Goal: Navigation & Orientation: Find specific page/section

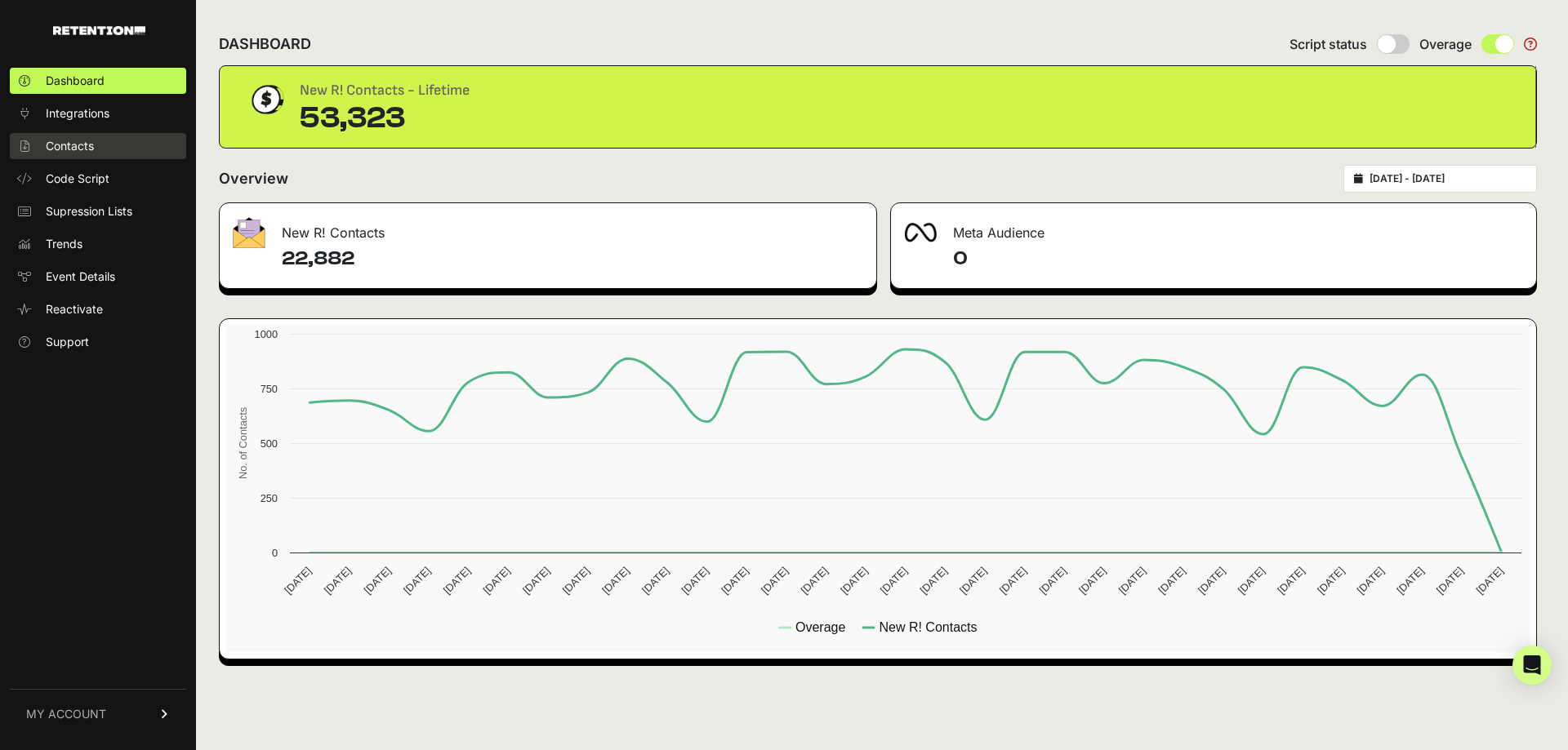
click at [104, 149] on link "Contacts" at bounding box center [98, 146] width 176 height 26
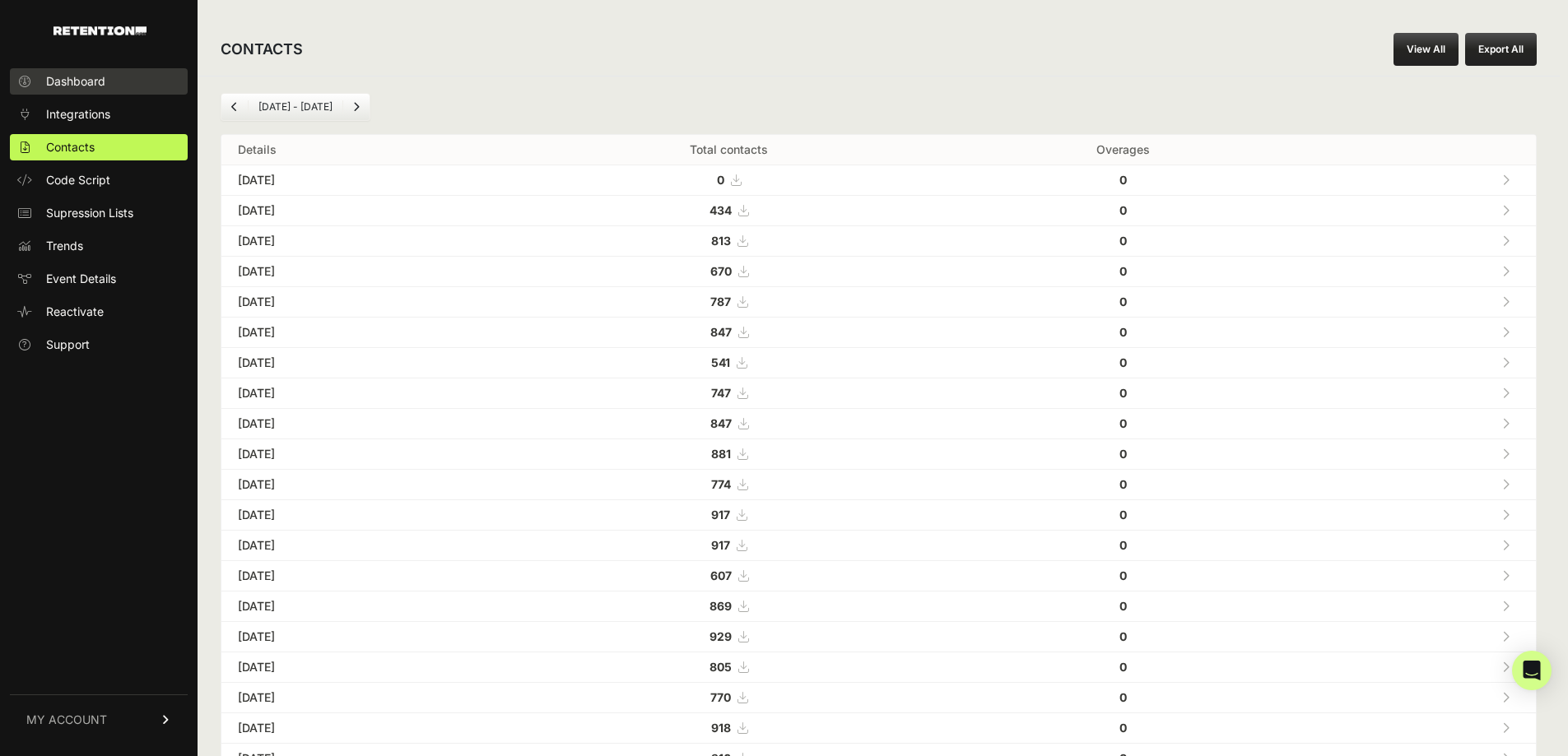
click at [84, 92] on link "Dashboard" at bounding box center [99, 81] width 178 height 27
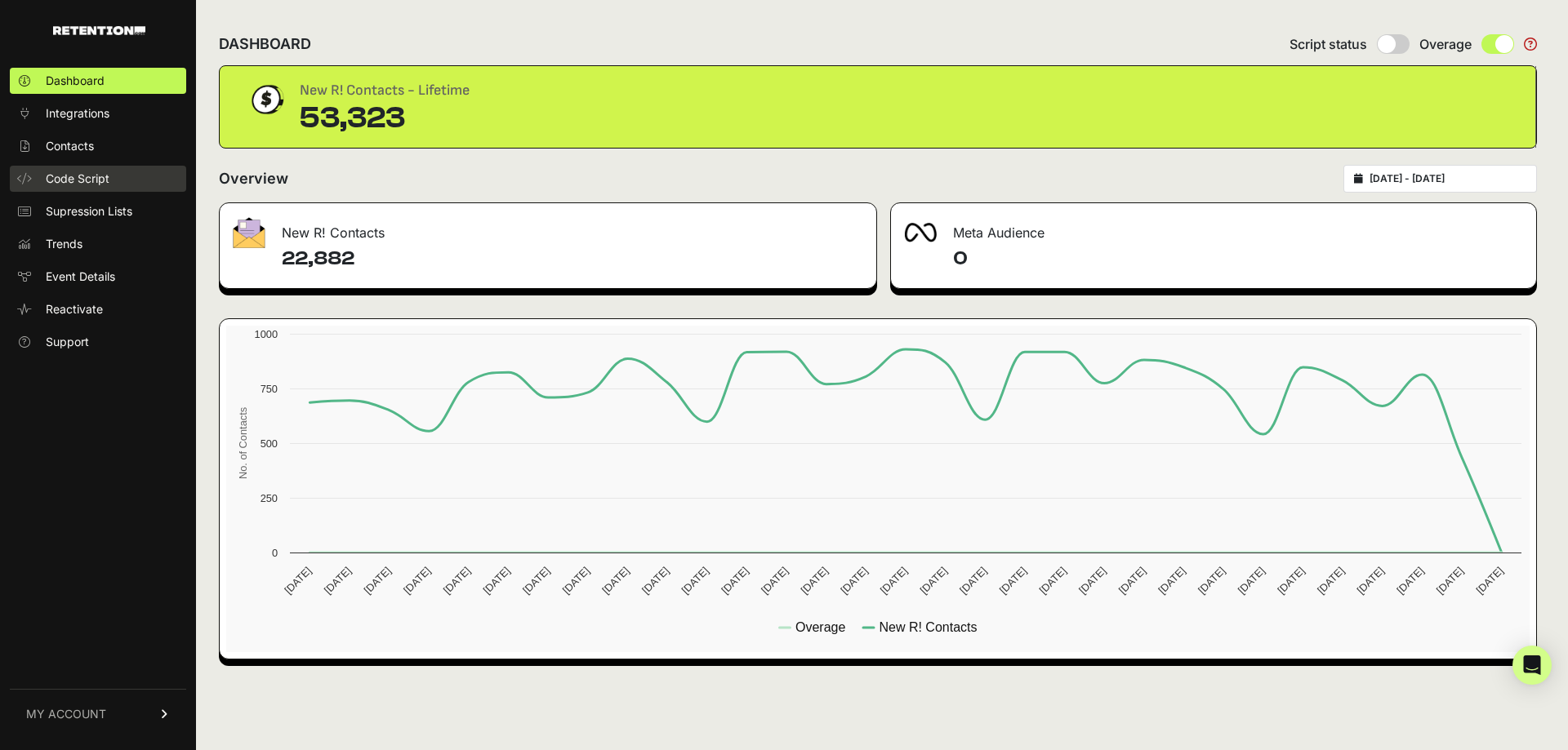
click at [104, 186] on span "Code Script" at bounding box center [77, 179] width 64 height 16
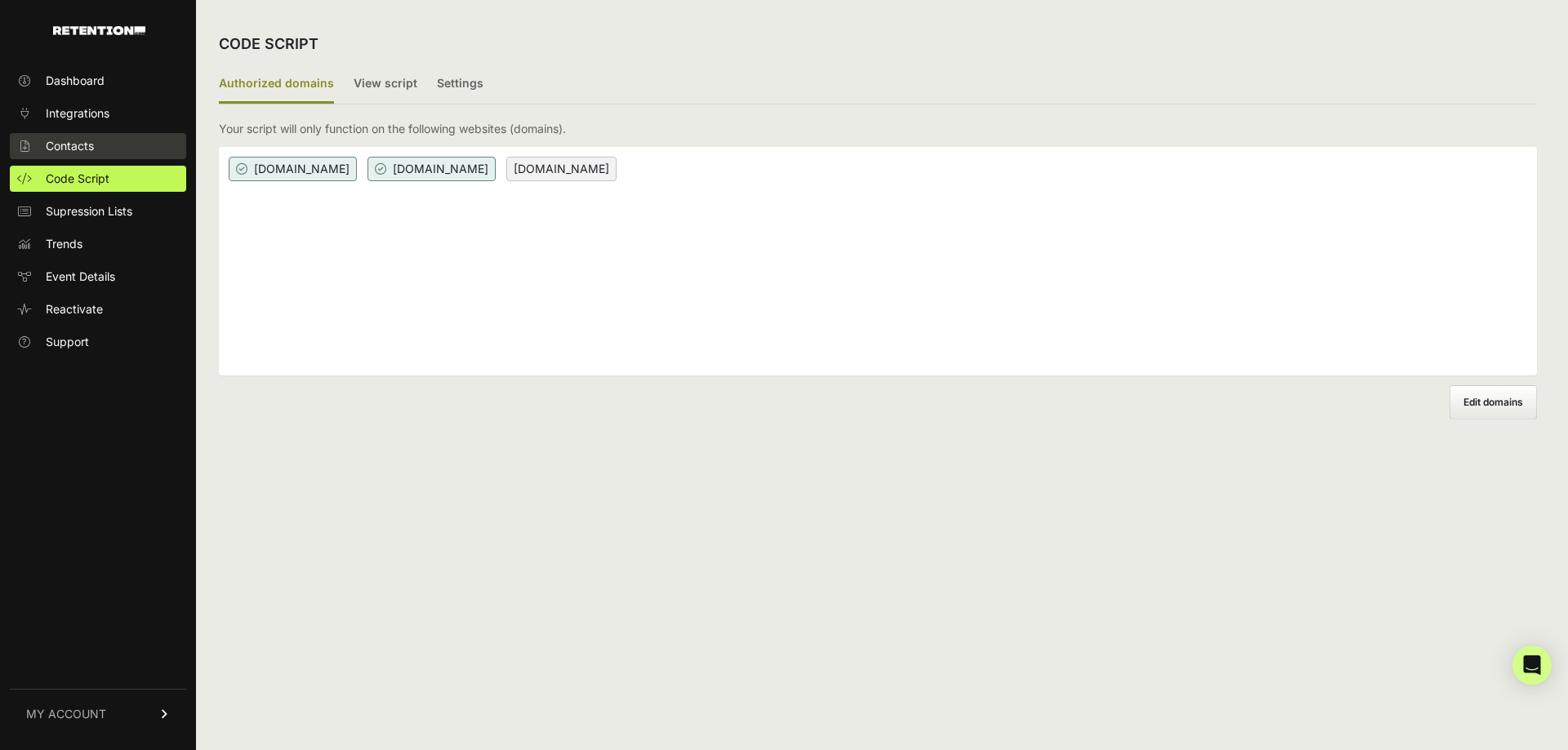
click at [68, 143] on span "Contacts" at bounding box center [69, 146] width 48 height 16
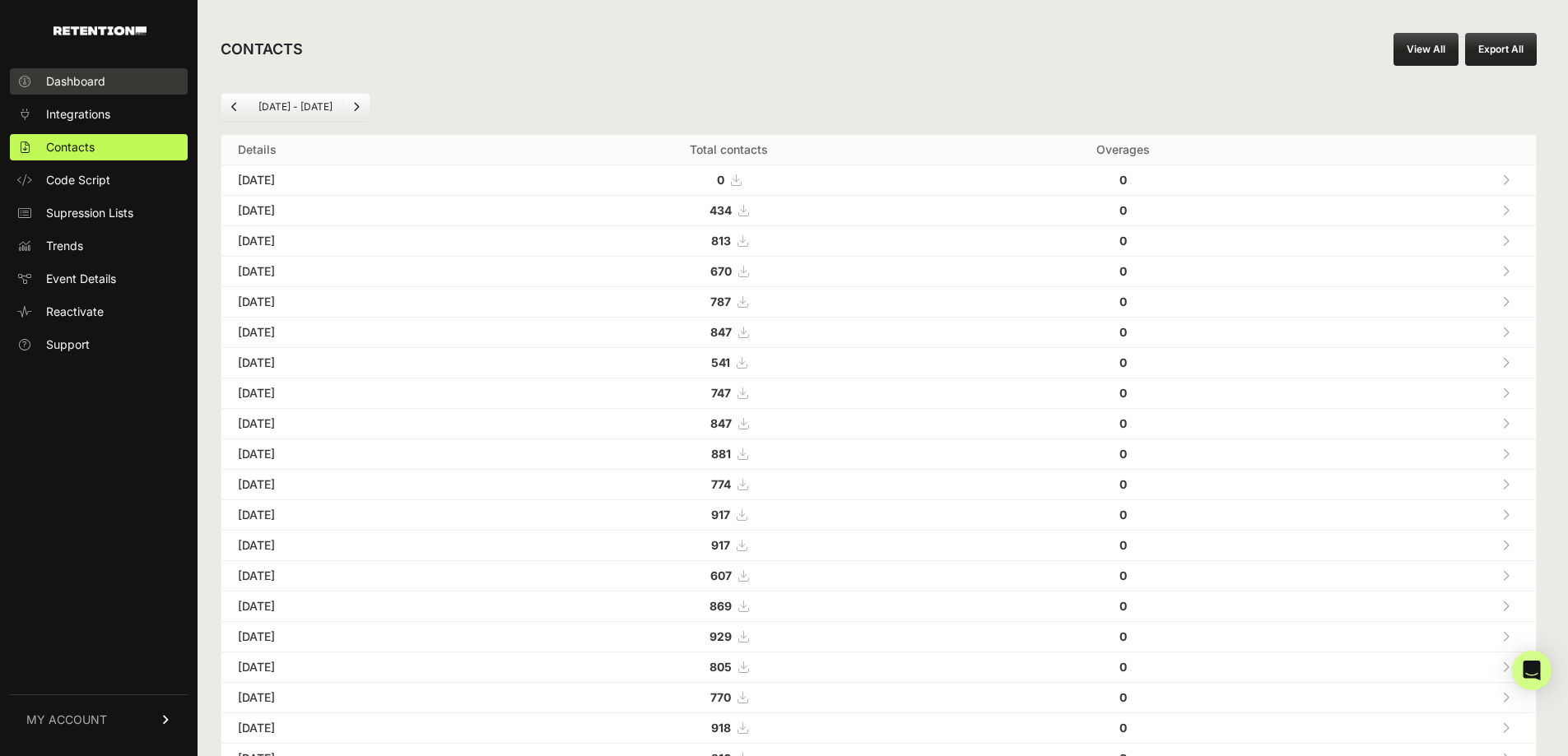
click at [96, 81] on span "Dashboard" at bounding box center [75, 81] width 59 height 16
